Goal: Task Accomplishment & Management: Manage account settings

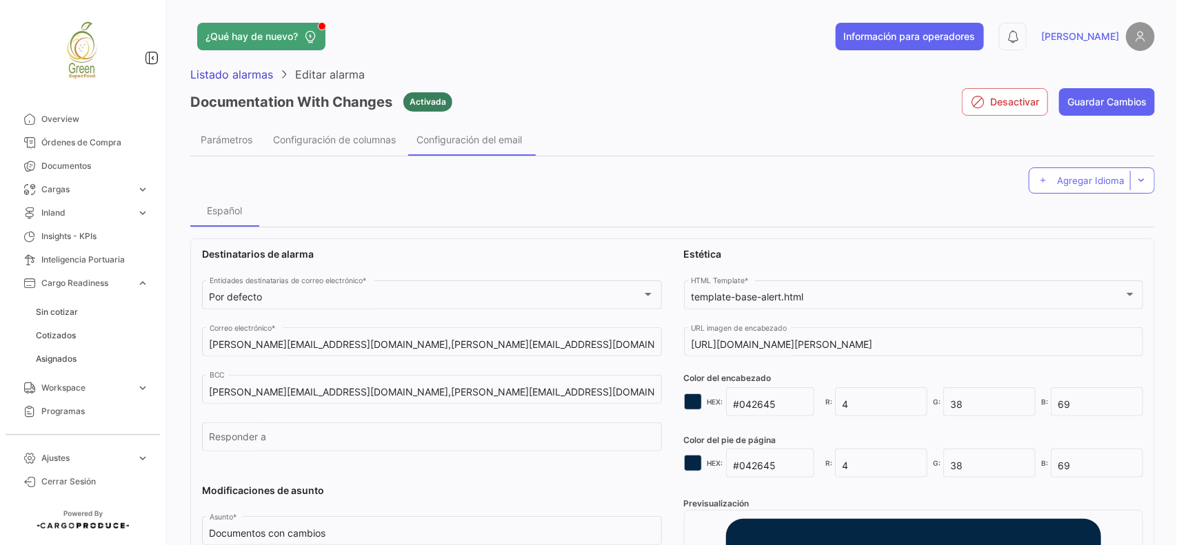
scroll to position [170, 0]
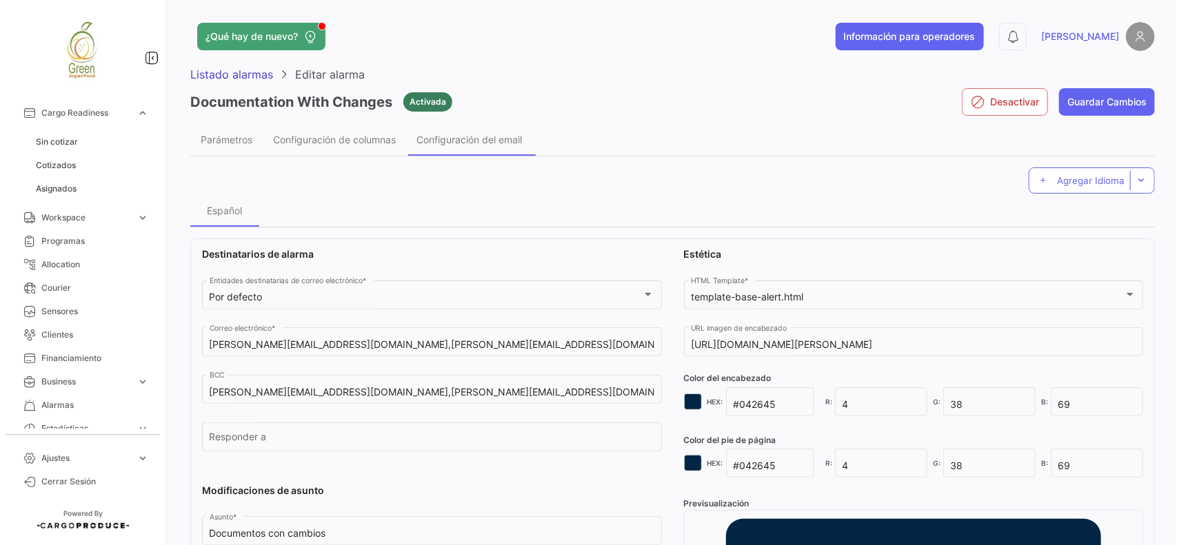
drag, startPoint x: 166, startPoint y: 224, endPoint x: 163, endPoint y: 193, distance: 31.2
click at [163, 194] on app-menu "Overview Órdenes de Compra Documentos Cargas expand_more Cargas Aéreas Cargas M…" at bounding box center [84, 272] width 168 height 545
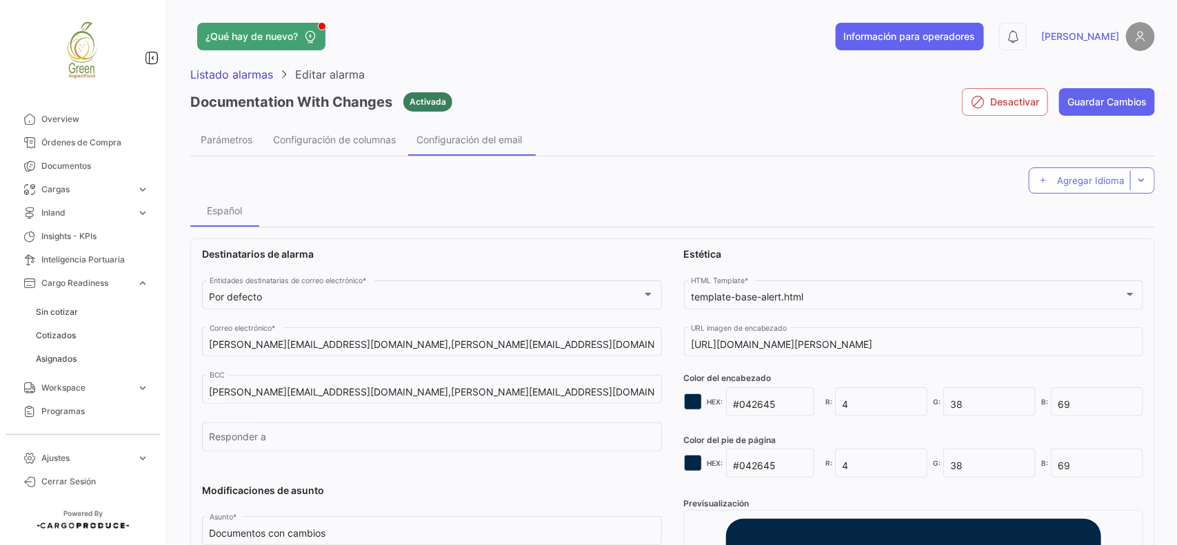
drag, startPoint x: 90, startPoint y: 136, endPoint x: 502, endPoint y: 540, distance: 576.7
click at [90, 138] on span "Órdenes de Compra" at bounding box center [95, 143] width 108 height 12
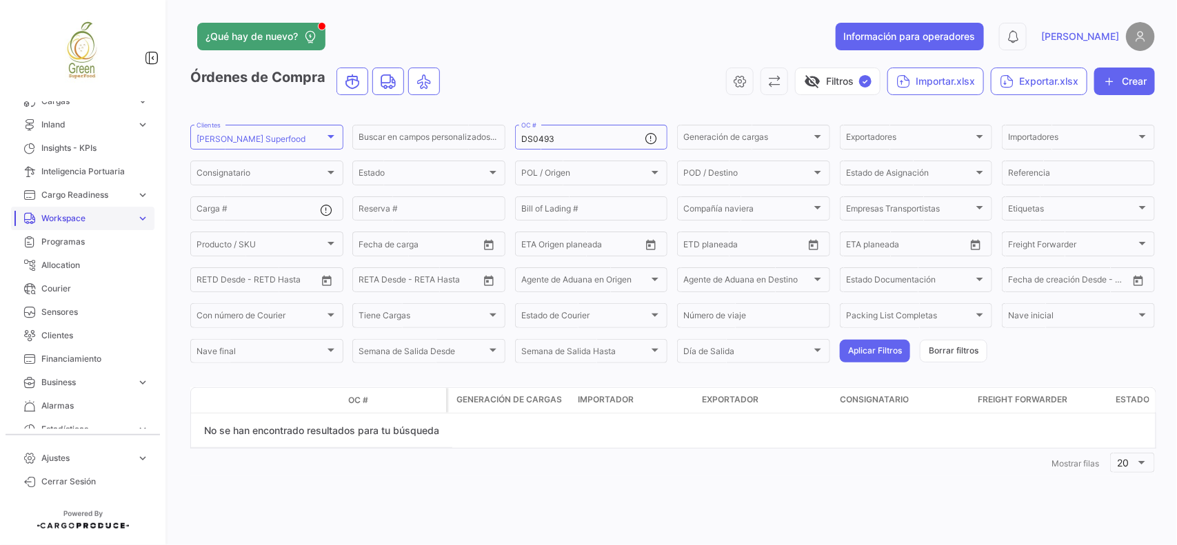
scroll to position [170, 0]
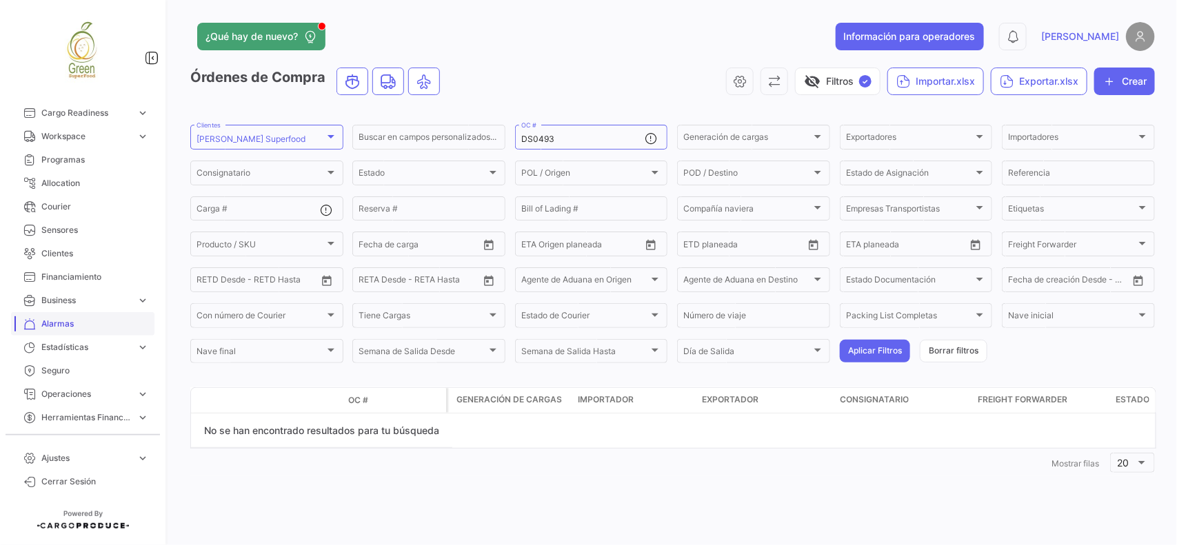
click at [67, 316] on link "Alarmas" at bounding box center [82, 323] width 143 height 23
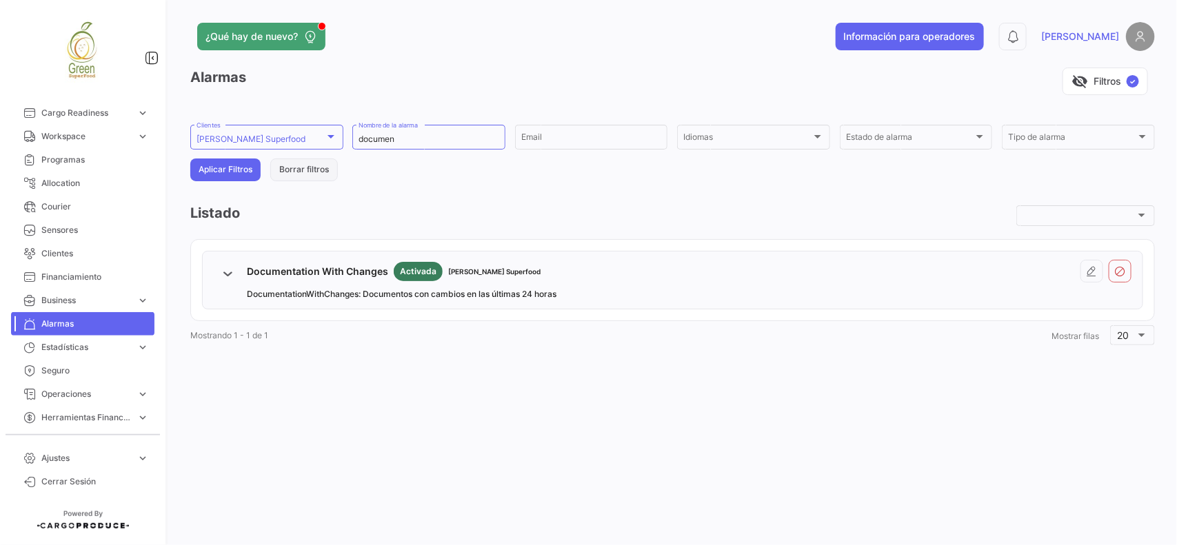
click at [295, 171] on button "Borrar filtros" at bounding box center [304, 170] width 68 height 23
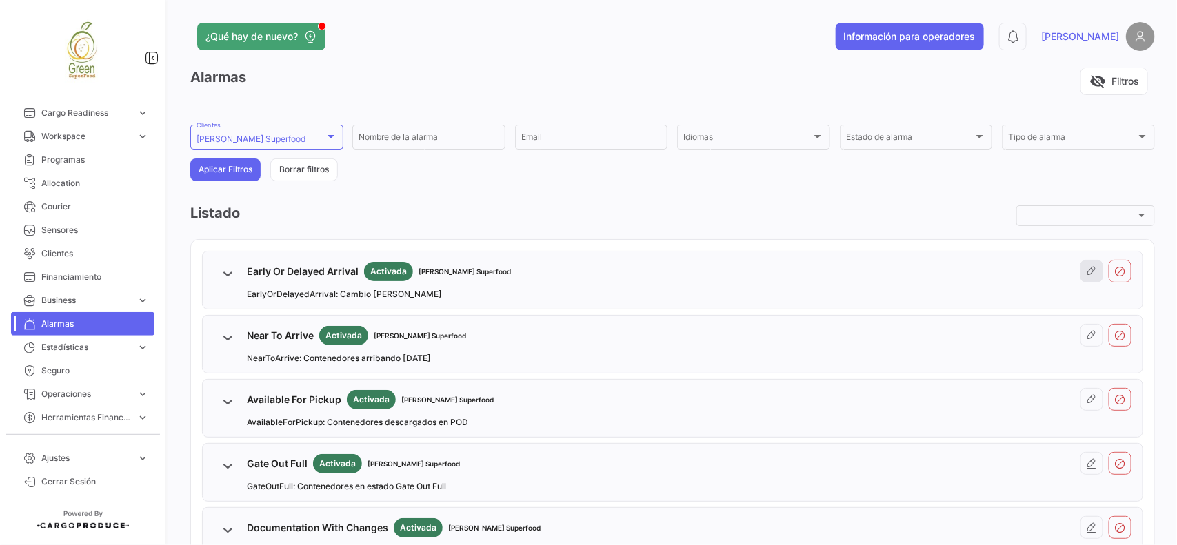
click at [1087, 273] on icon at bounding box center [1092, 271] width 11 height 11
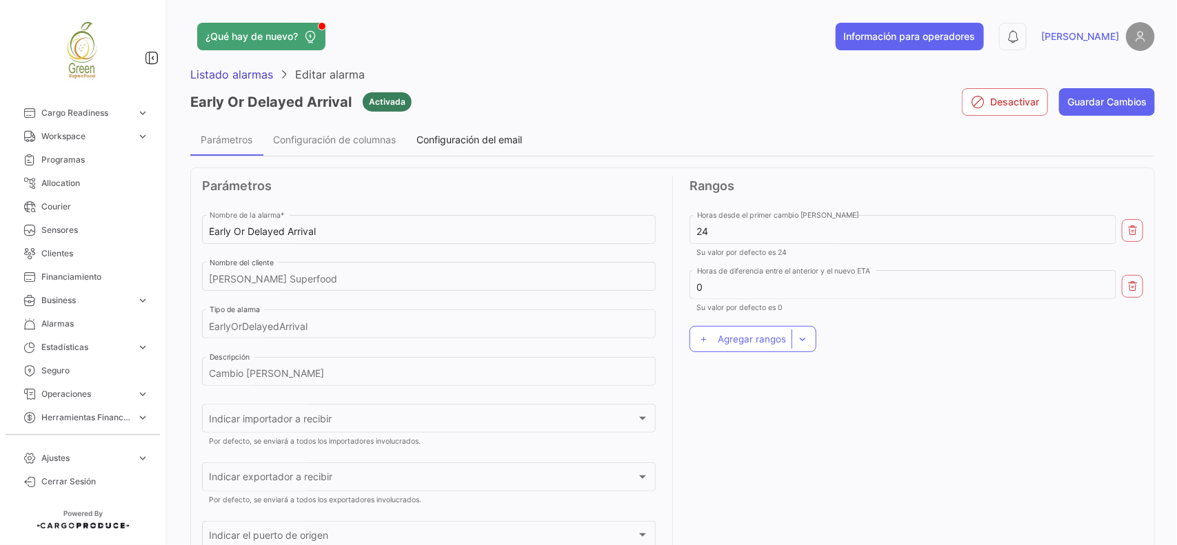
click at [481, 134] on span "Configuración del email" at bounding box center [468, 140] width 105 height 12
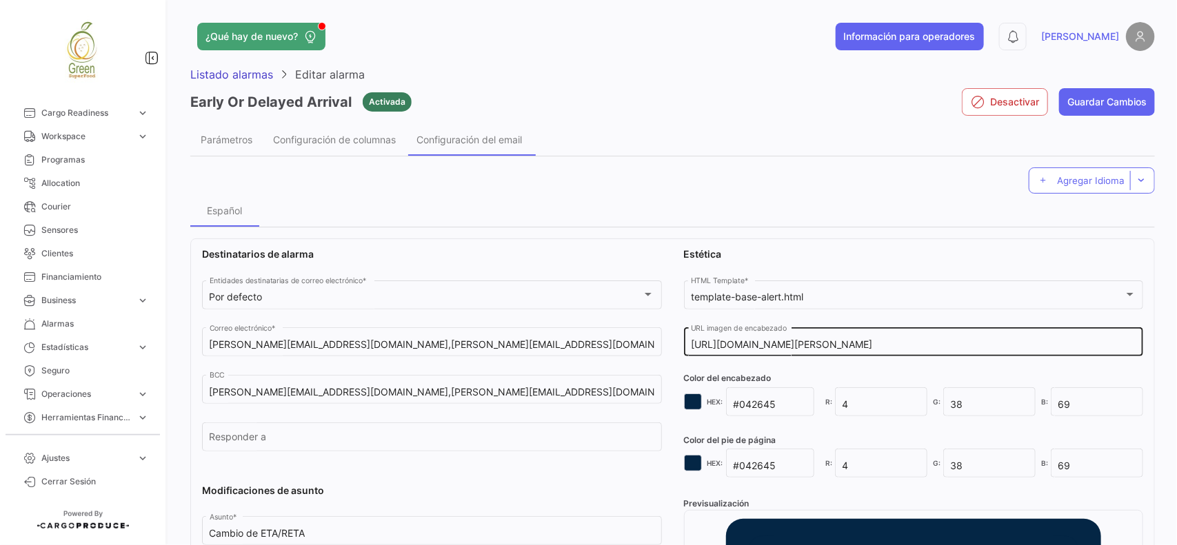
click at [842, 348] on input "[URL][DOMAIN_NAME][PERSON_NAME]" at bounding box center [913, 345] width 445 height 12
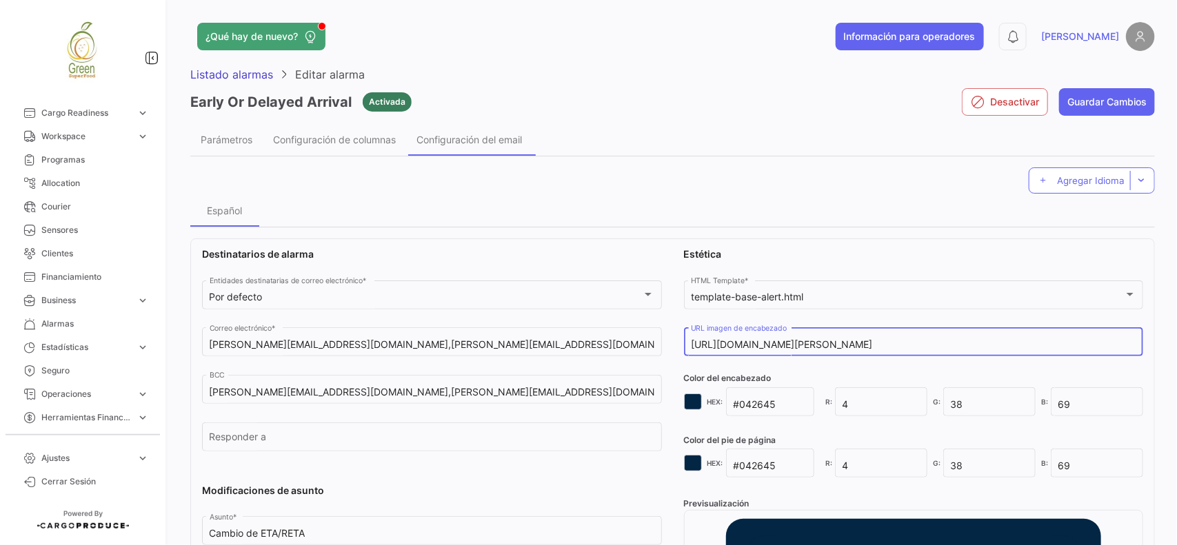
click at [1084, 352] on div "[URL][DOMAIN_NAME][PERSON_NAME] URL imagen de encabezado" at bounding box center [913, 341] width 445 height 32
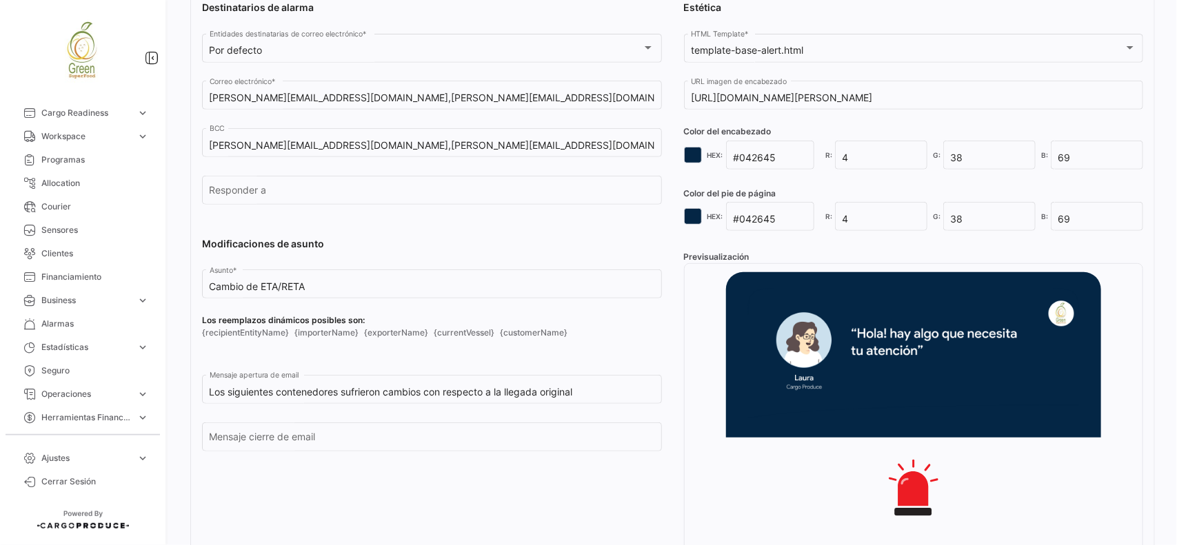
scroll to position [250, 0]
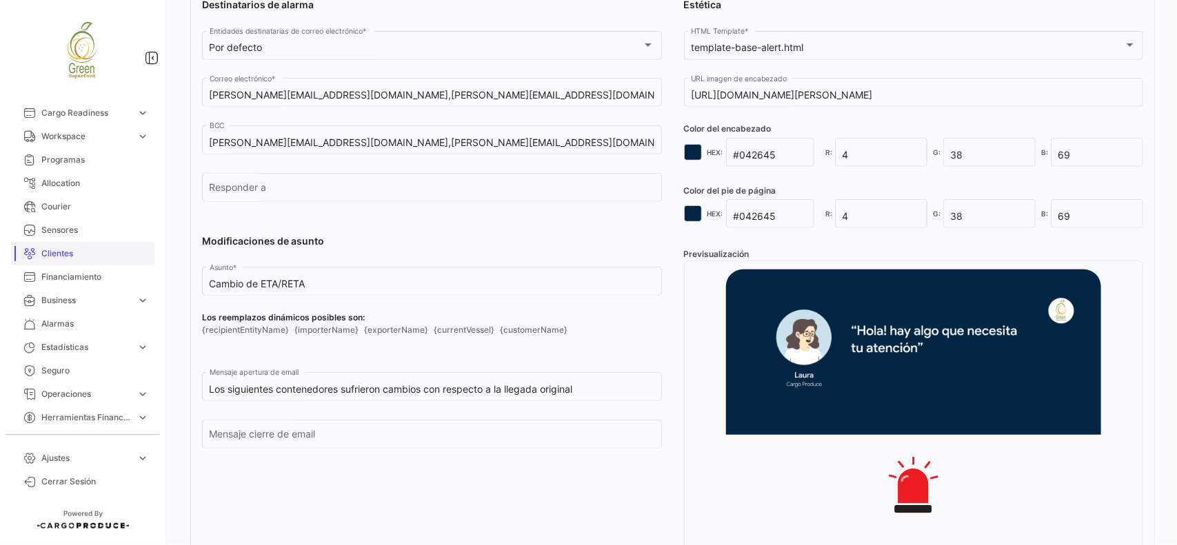
click at [50, 253] on span "Clientes" at bounding box center [95, 253] width 108 height 12
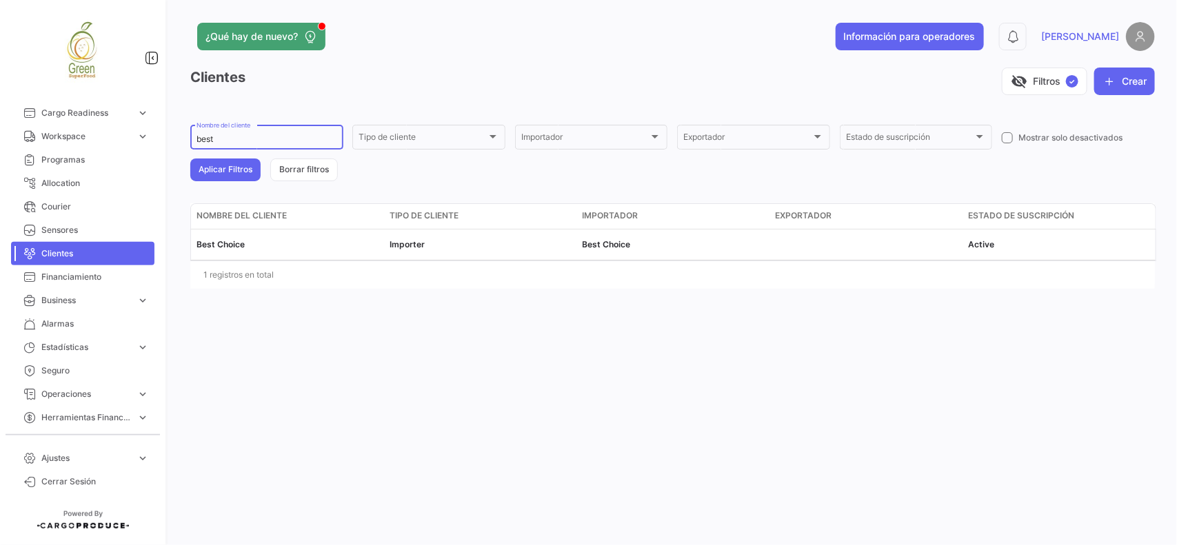
drag, startPoint x: 228, startPoint y: 140, endPoint x: 187, endPoint y: 140, distance: 40.7
click at [187, 140] on div "¿Qué hay de nuevo? Información para operadores 0 [PERSON_NAME] Clientes visibil…" at bounding box center [672, 272] width 1009 height 545
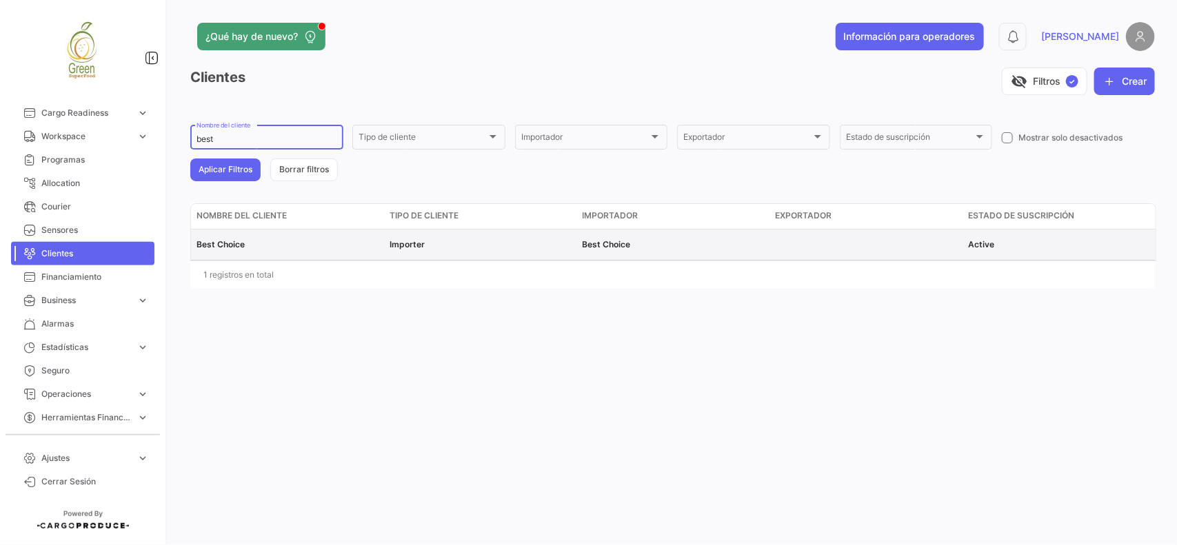
click at [236, 248] on span "Best Choice" at bounding box center [220, 244] width 48 height 10
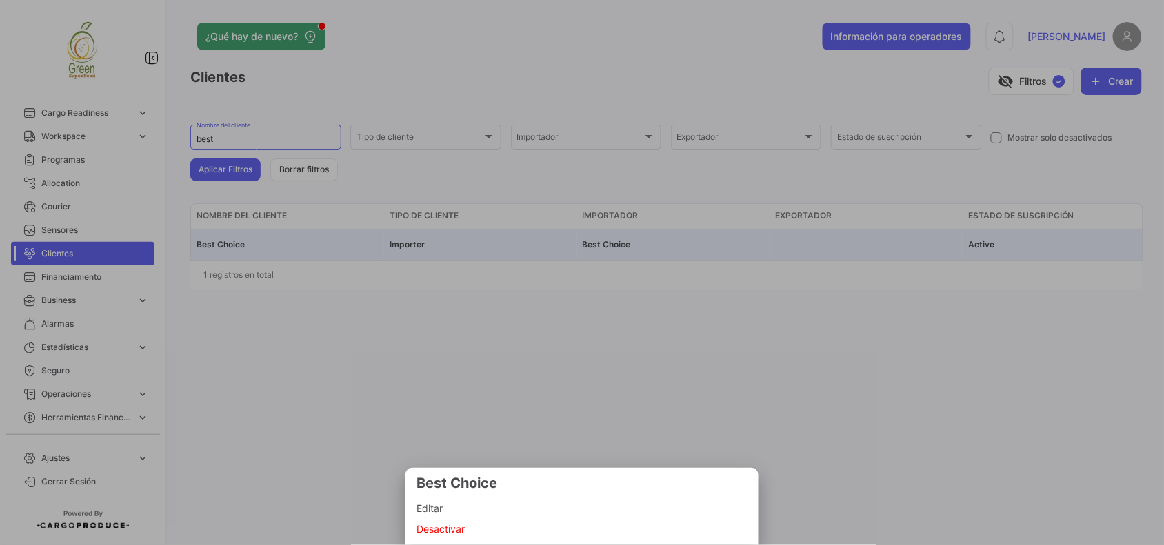
click at [443, 514] on span "Editar" at bounding box center [581, 509] width 331 height 17
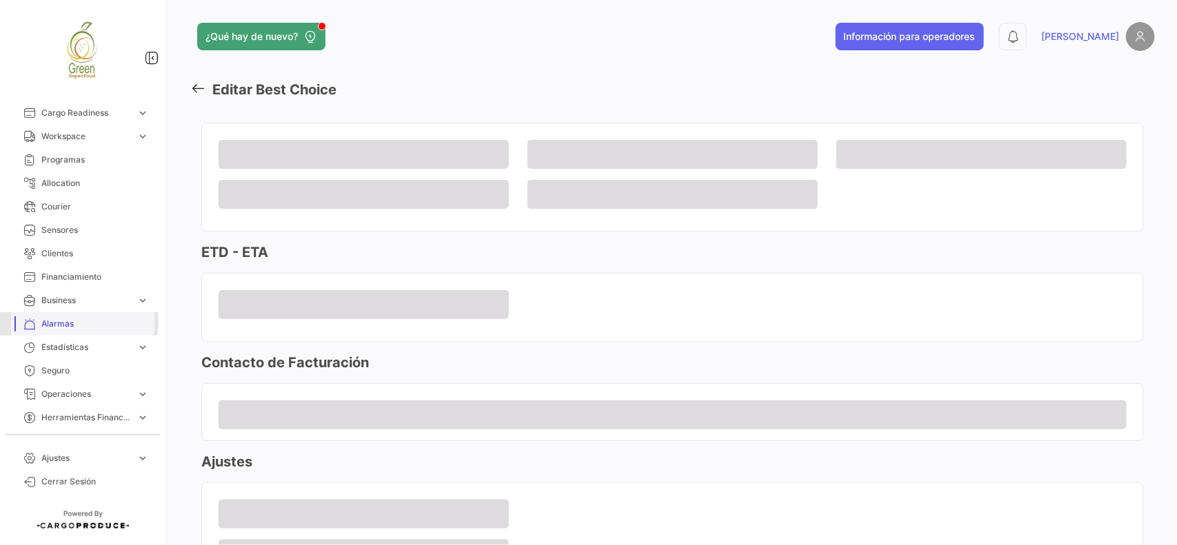
click at [74, 319] on span "Alarmas" at bounding box center [95, 324] width 108 height 12
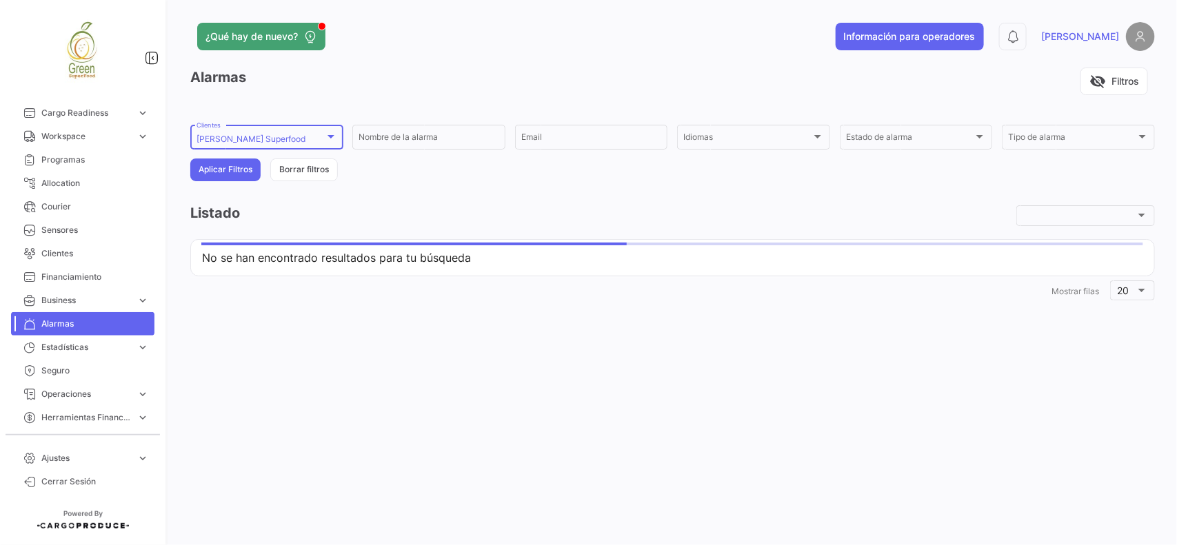
click at [281, 143] on div "[PERSON_NAME] Superfood" at bounding box center [260, 139] width 128 height 10
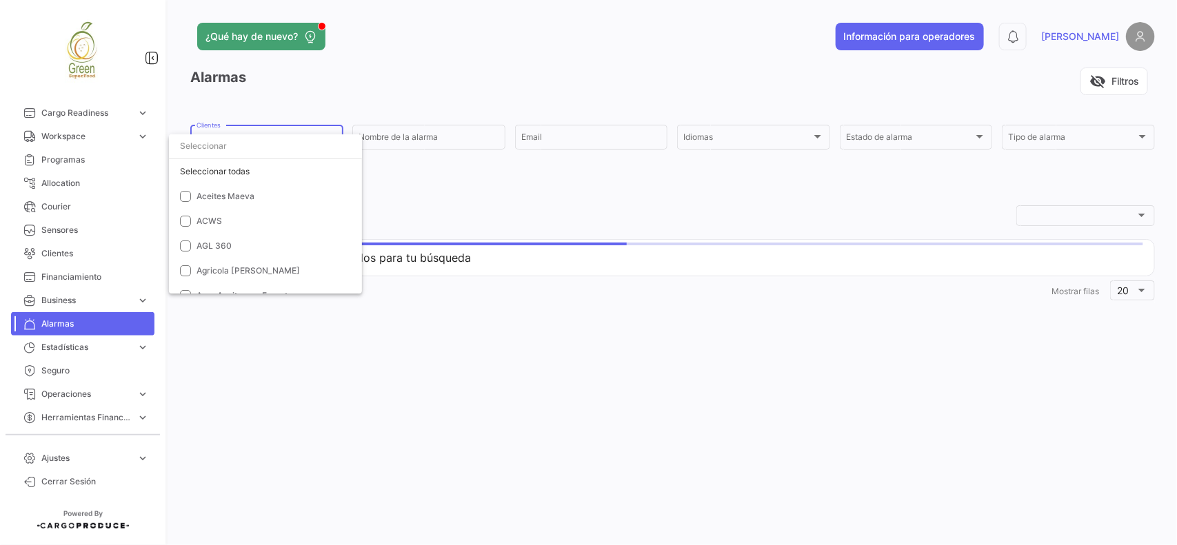
scroll to position [2715, 0]
click at [221, 178] on span "[PERSON_NAME] Superfood" at bounding box center [295, 174] width 199 height 12
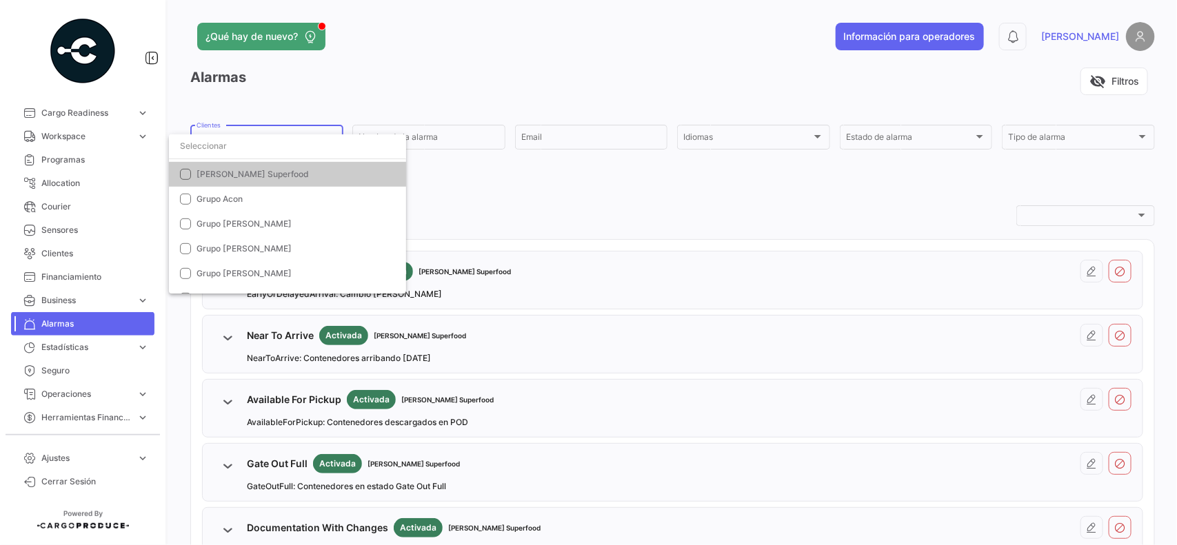
click at [223, 152] on input "dropdown search" at bounding box center [287, 146] width 237 height 25
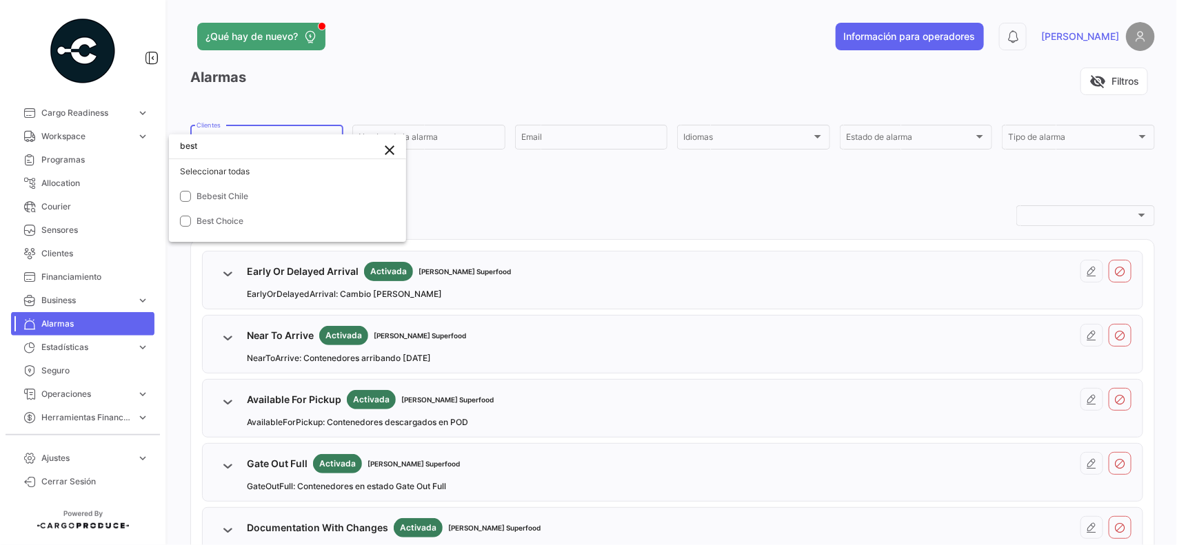
scroll to position [0, 0]
type input "best"
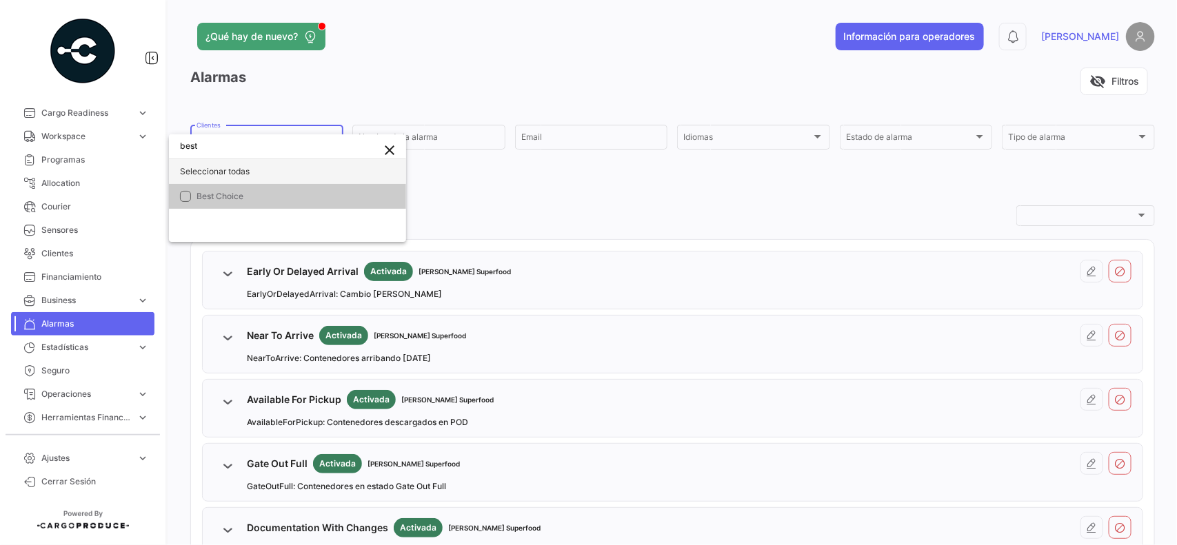
drag, startPoint x: 221, startPoint y: 188, endPoint x: 360, endPoint y: 180, distance: 138.8
click at [222, 188] on mat-option "Best Choice" at bounding box center [287, 196] width 237 height 25
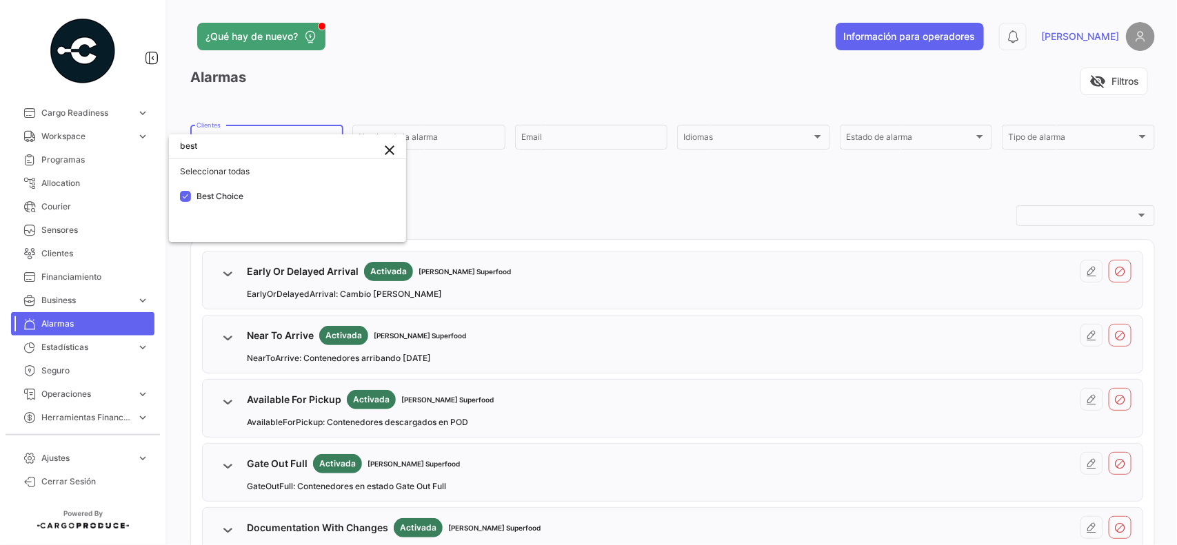
click at [439, 184] on div at bounding box center [588, 272] width 1177 height 545
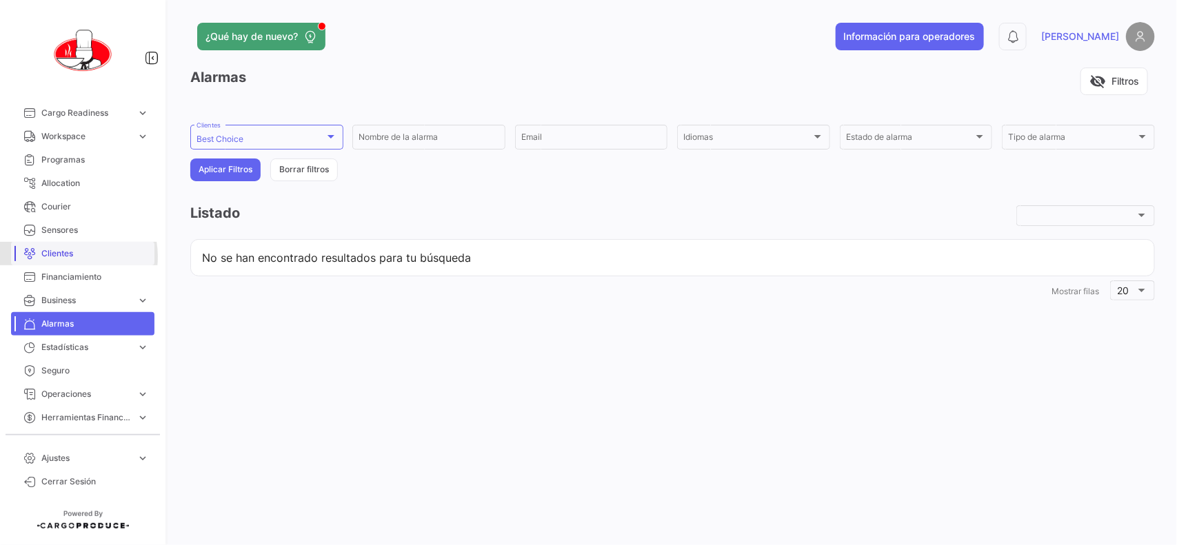
click at [71, 256] on span "Clientes" at bounding box center [95, 253] width 108 height 12
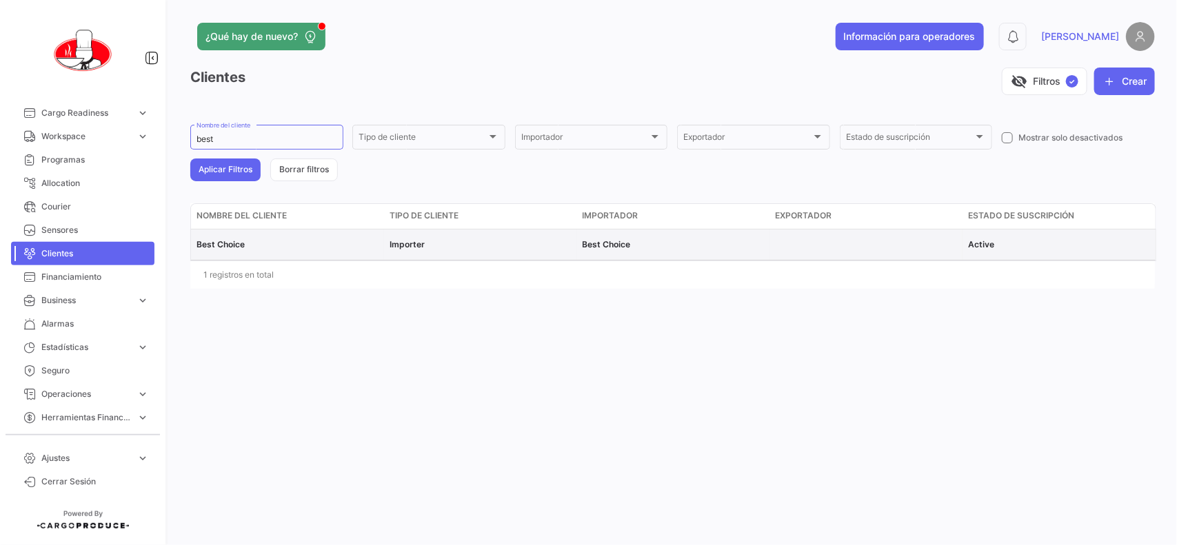
click at [230, 243] on span "Best Choice" at bounding box center [220, 244] width 48 height 10
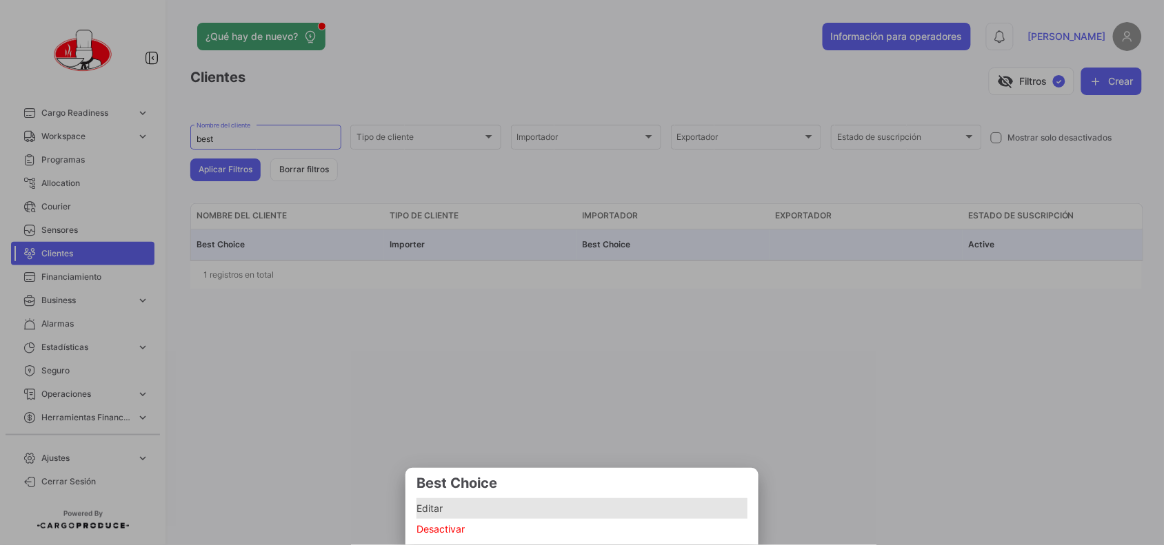
click at [429, 502] on span "Editar" at bounding box center [581, 509] width 331 height 17
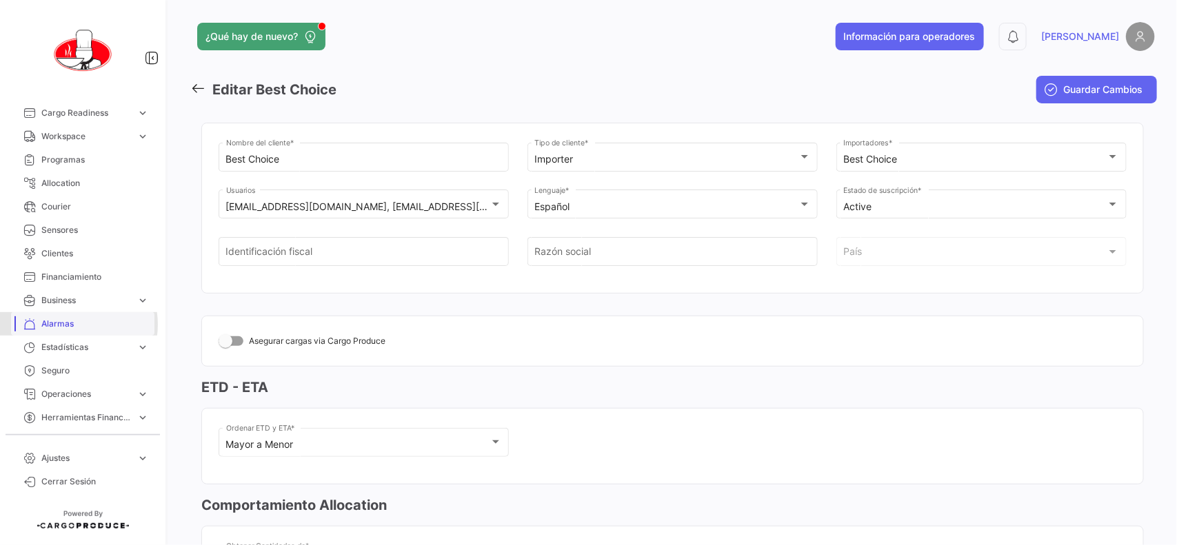
click at [70, 324] on span "Alarmas" at bounding box center [95, 324] width 108 height 12
